Goal: Task Accomplishment & Management: Complete application form

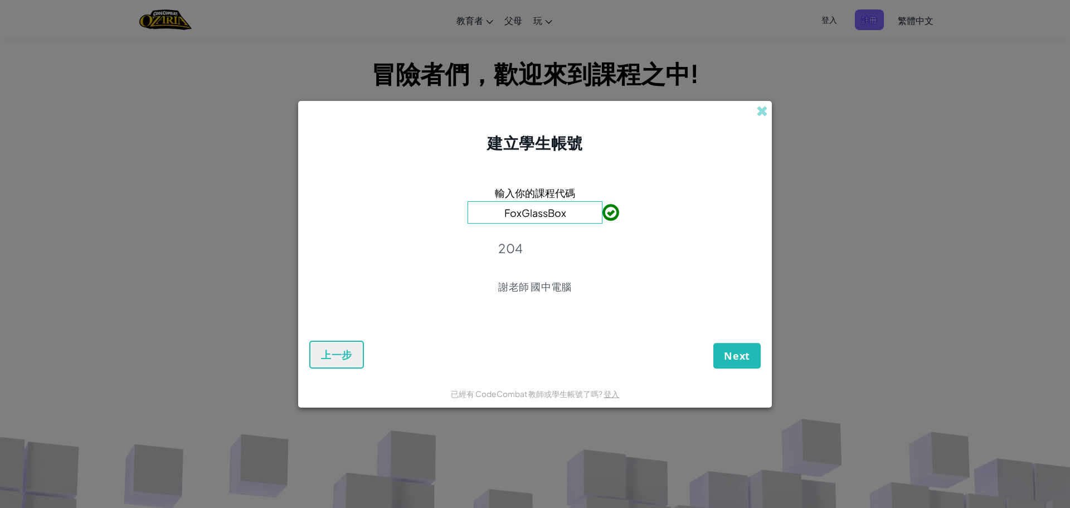
click at [602, 214] on span at bounding box center [602, 212] width 0 height 22
click at [727, 353] on span "Next" at bounding box center [737, 355] width 26 height 13
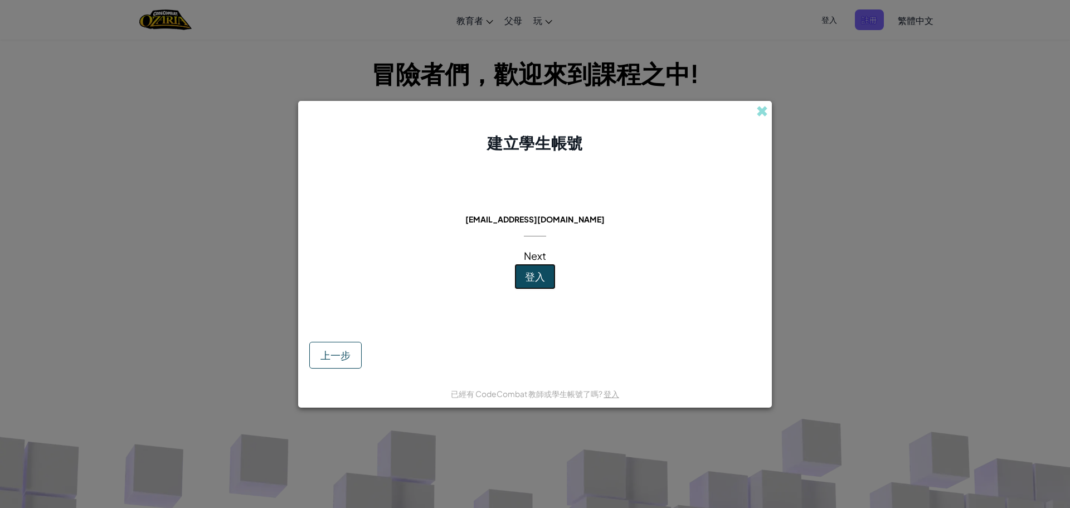
click at [521, 280] on button "登入" at bounding box center [534, 277] width 41 height 26
